Goal: Task Accomplishment & Management: Use online tool/utility

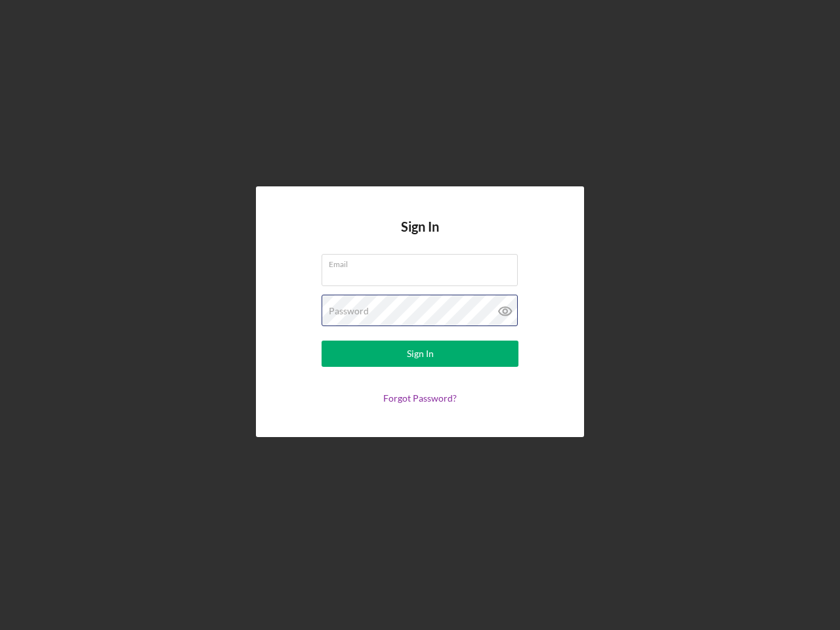
click at [420, 315] on div "Password" at bounding box center [420, 311] width 197 height 33
click at [505, 311] on icon at bounding box center [505, 311] width 33 height 33
